Goal: Find specific page/section: Find specific page/section

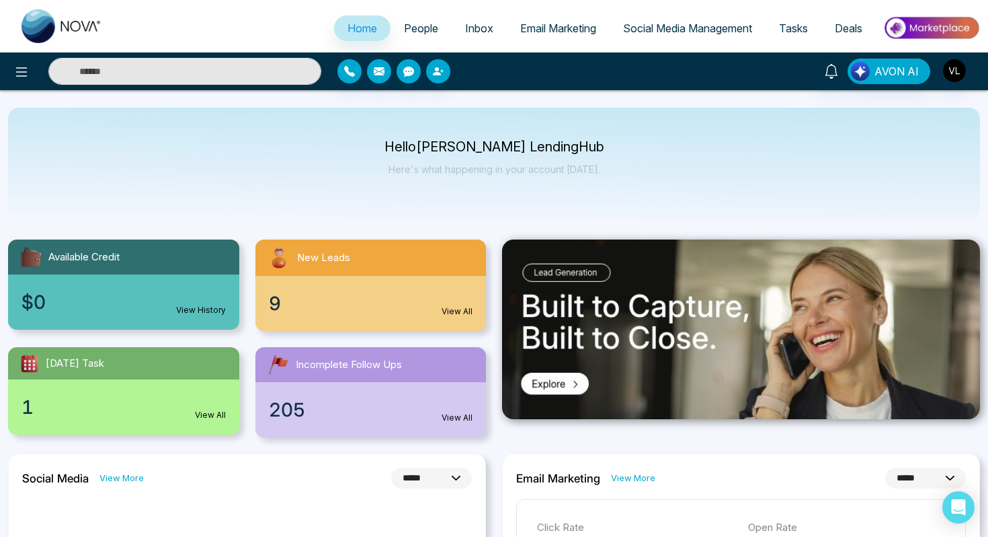
select select "*"
click at [827, 71] on icon at bounding box center [831, 71] width 15 height 15
click at [128, 75] on input "text" at bounding box center [184, 71] width 273 height 27
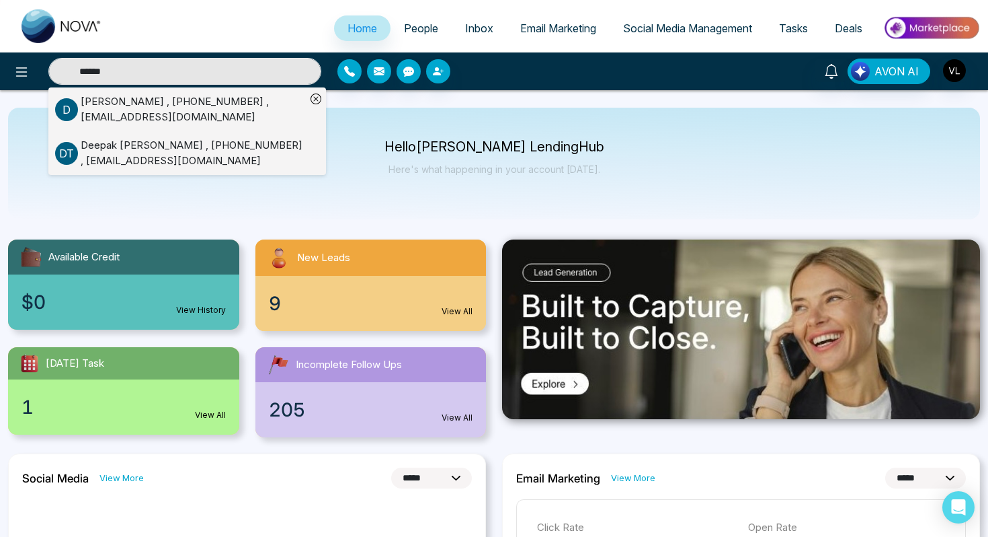
type input "******"
click at [124, 159] on div "[PERSON_NAME] , [PHONE_NUMBER] , [EMAIL_ADDRESS][DOMAIN_NAME]" at bounding box center [193, 153] width 225 height 30
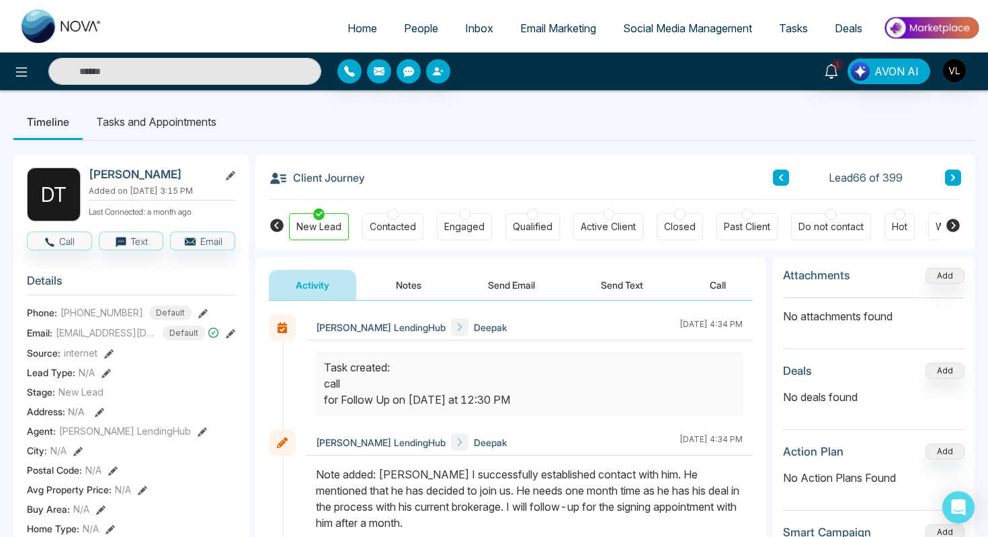
click at [412, 26] on span "People" at bounding box center [421, 28] width 34 height 13
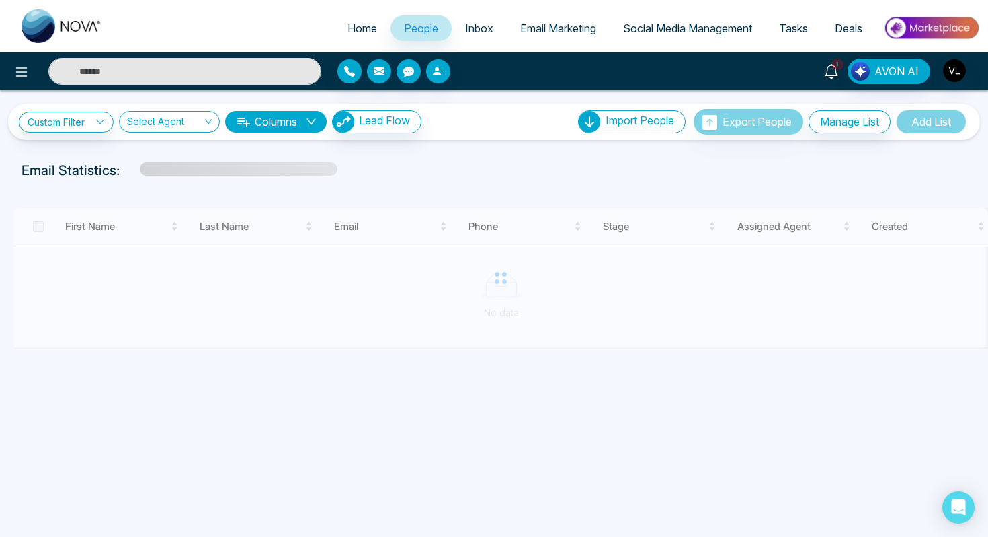
click at [836, 75] on icon at bounding box center [831, 71] width 13 height 15
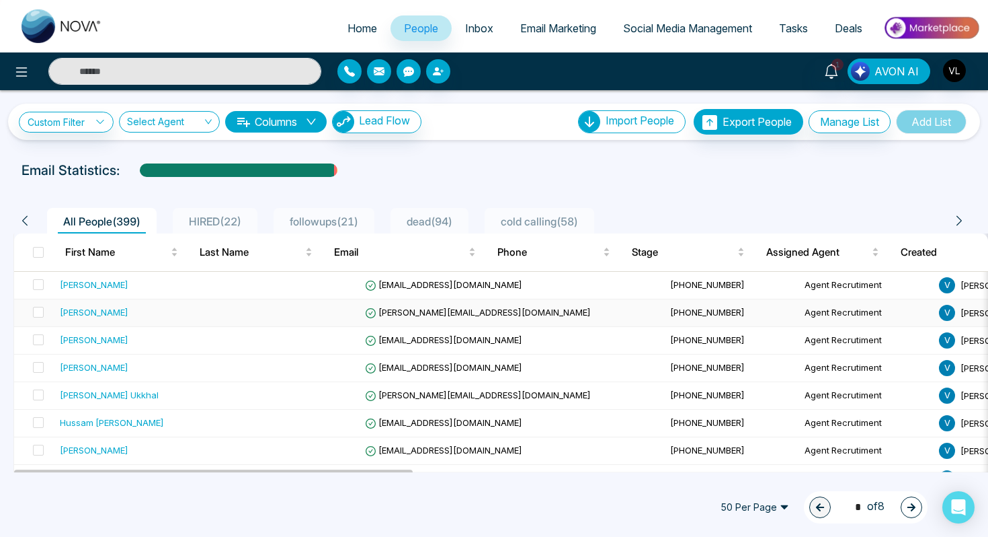
click at [360, 313] on td "[PERSON_NAME][EMAIL_ADDRESS][DOMAIN_NAME]" at bounding box center [512, 313] width 305 height 28
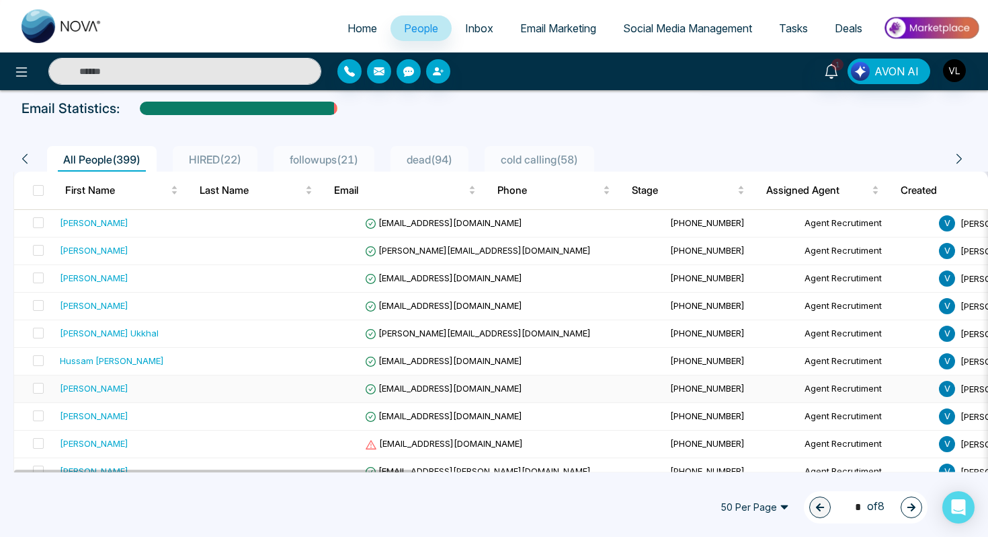
scroll to position [67, 0]
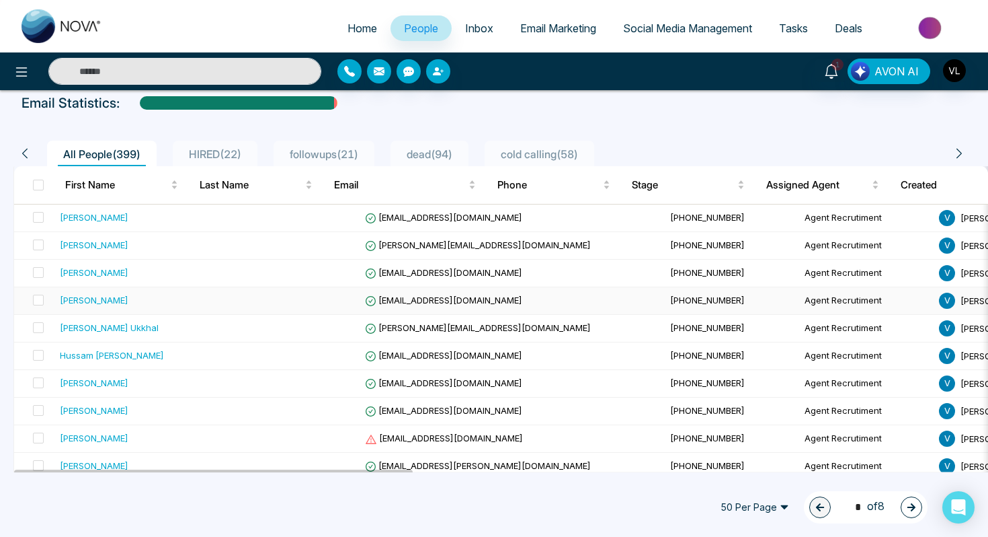
click at [226, 300] on td at bounding box center [292, 301] width 134 height 28
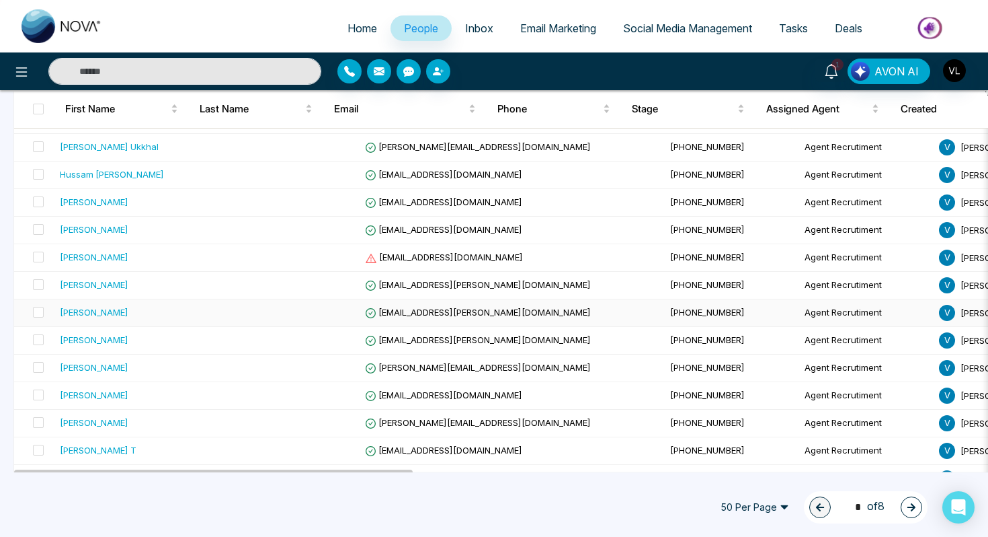
scroll to position [274, 0]
